Goal: Information Seeking & Learning: Learn about a topic

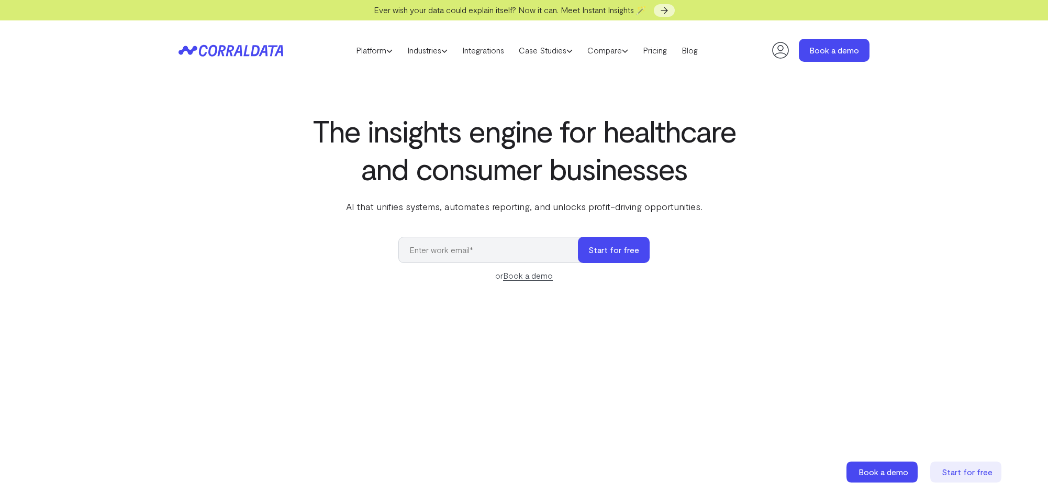
click at [230, 49] on icon at bounding box center [231, 51] width 105 height 12
click at [905, 262] on section "The insights engine for healthcare and consumer businesses AI that unifies syst…" at bounding box center [524, 372] width 1048 height 584
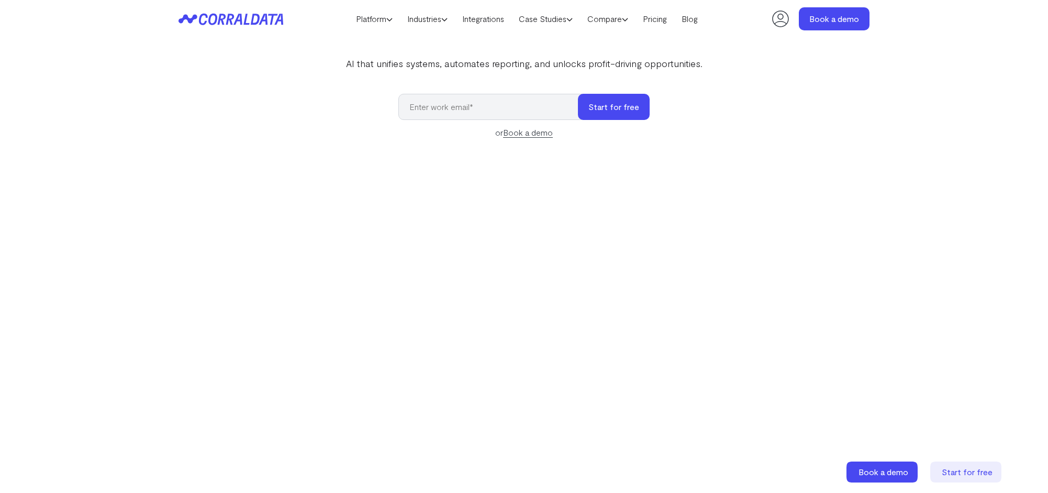
scroll to position [167, 0]
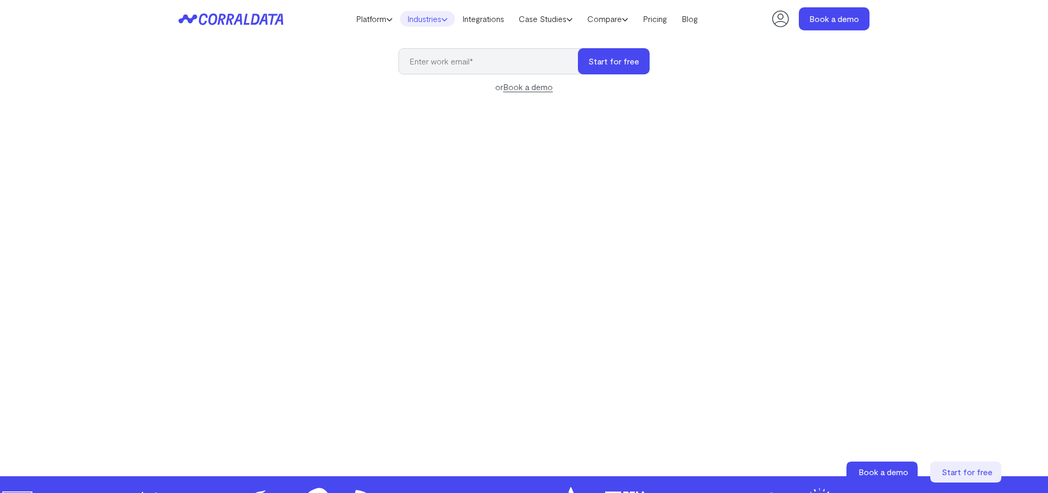
click at [428, 15] on link "Industries" at bounding box center [427, 19] width 55 height 16
